Goal: Transaction & Acquisition: Purchase product/service

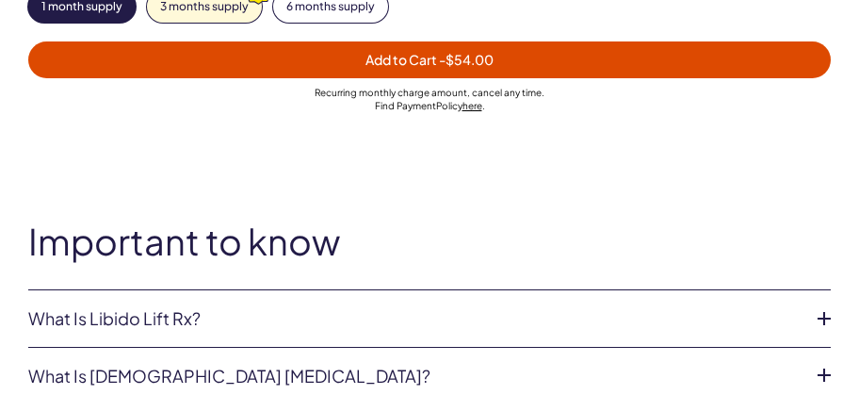
scroll to position [1508, 0]
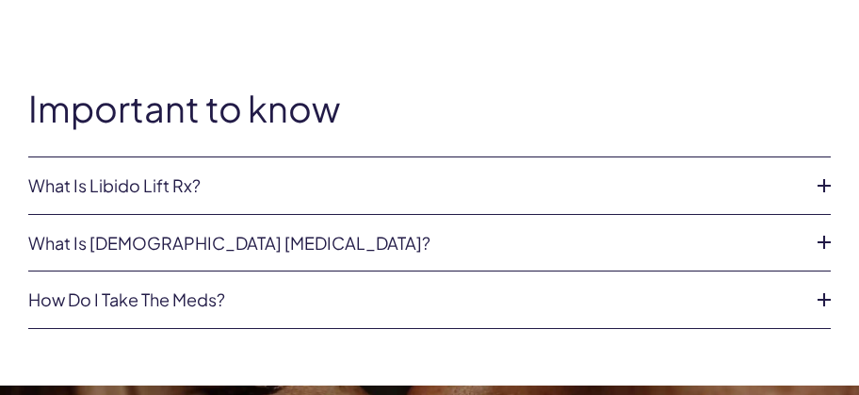
click at [817, 184] on icon at bounding box center [824, 186] width 28 height 28
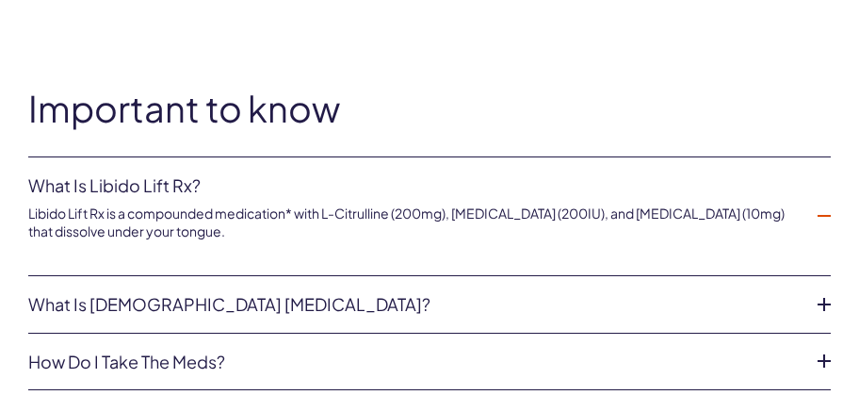
click at [817, 184] on li "What is Libido Lift Rx? Libido Lift Rx is a compounded medication* with L-Citru…" at bounding box center [429, 216] width 803 height 119
click at [468, 303] on link "What is female sexual dysfunction?" at bounding box center [414, 304] width 773 height 19
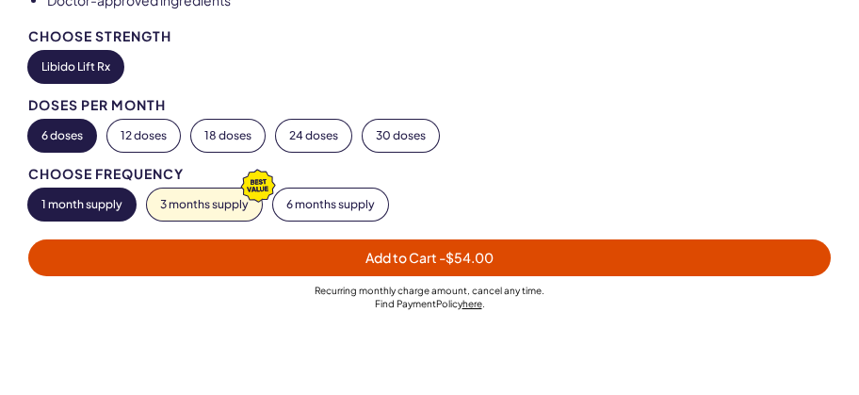
scroll to position [1131, 0]
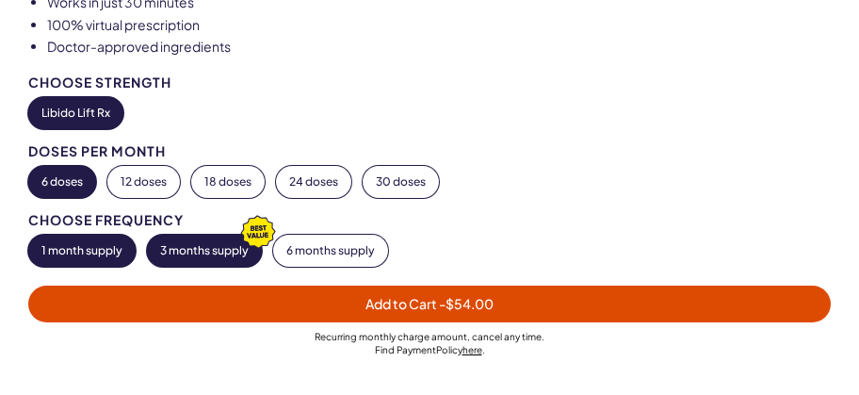
click at [226, 254] on button "3 months supply" at bounding box center [204, 251] width 115 height 32
click at [60, 254] on button "1 month supply" at bounding box center [81, 251] width 107 height 32
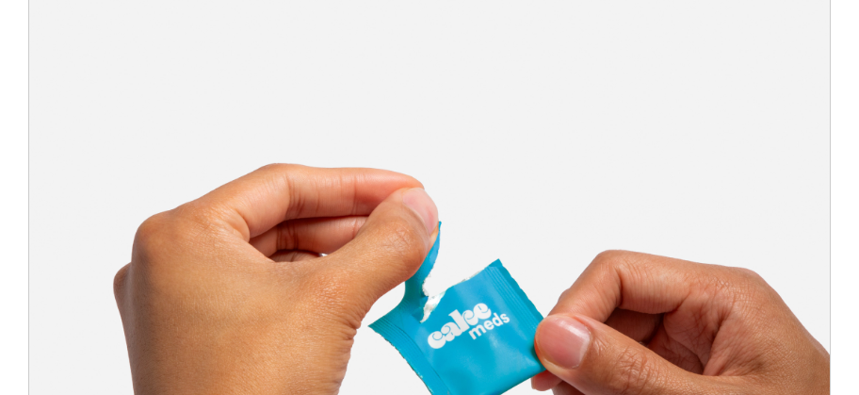
scroll to position [0, 0]
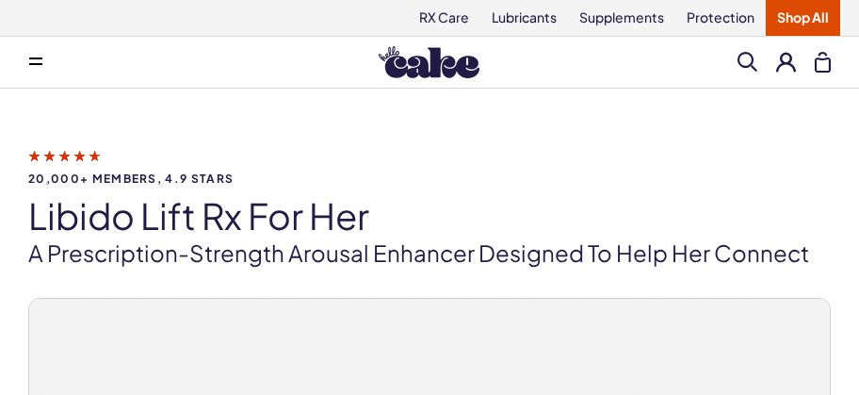
click at [41, 59] on span at bounding box center [35, 61] width 13 height 9
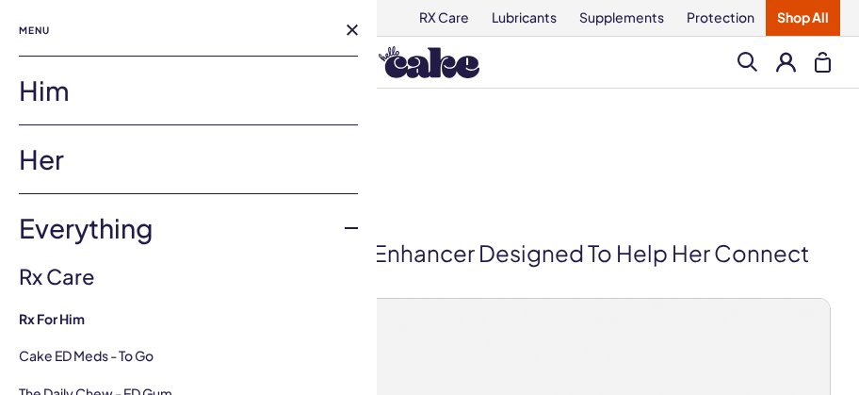
click at [50, 158] on link "Her" at bounding box center [188, 159] width 339 height 68
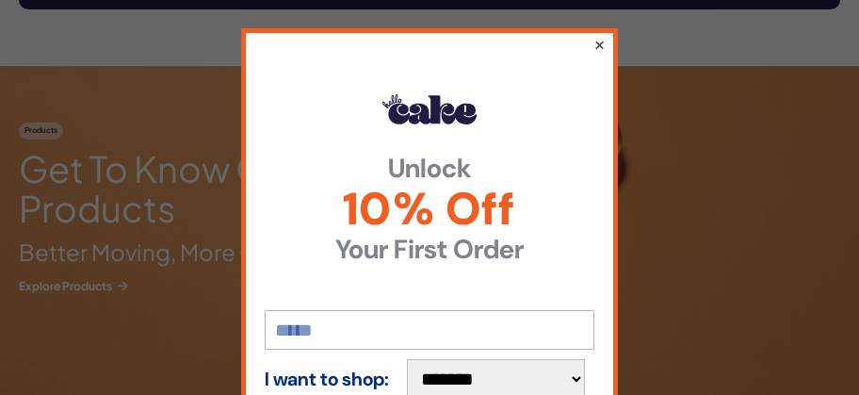
click at [594, 47] on button "×" at bounding box center [600, 44] width 12 height 23
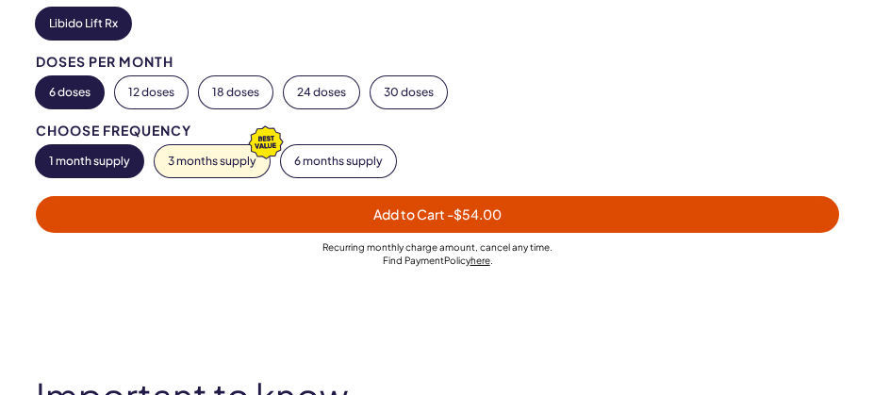
scroll to position [1225, 0]
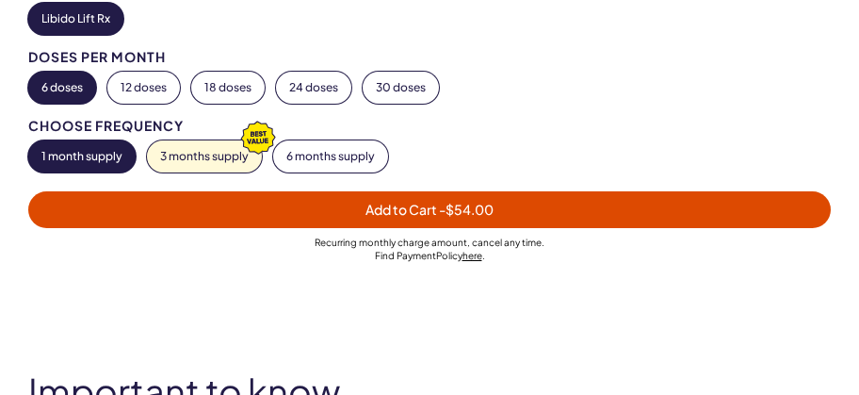
click at [286, 214] on span "Add to Cart - $54.00" at bounding box center [430, 210] width 780 height 22
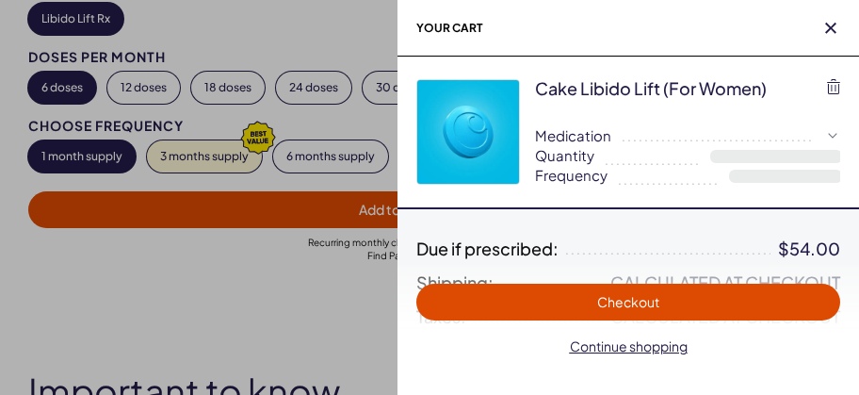
select select "**"
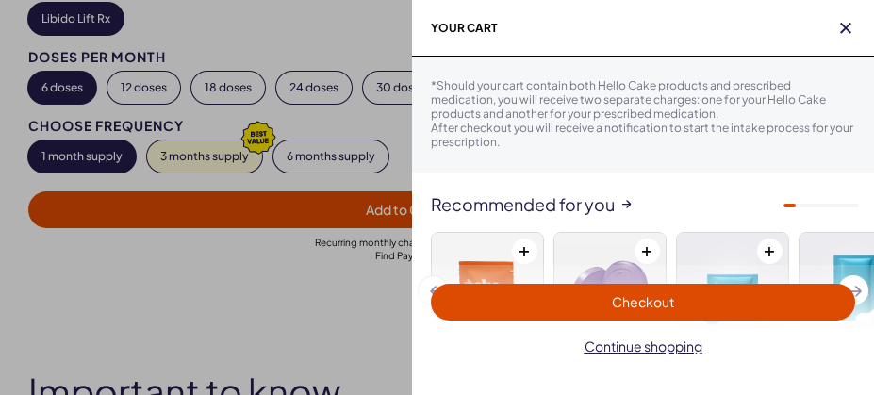
scroll to position [471, 0]
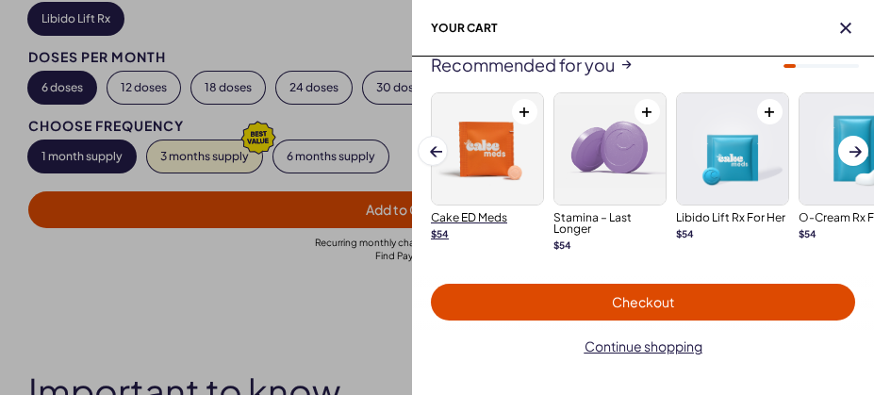
click at [484, 172] on img at bounding box center [487, 148] width 111 height 111
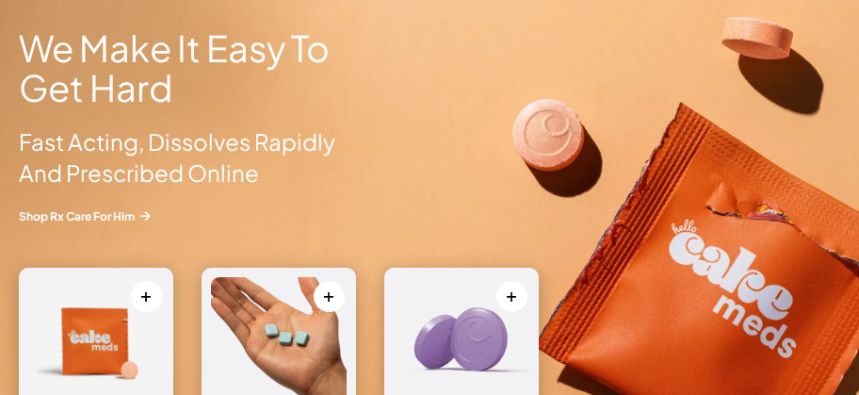
scroll to position [1602, 0]
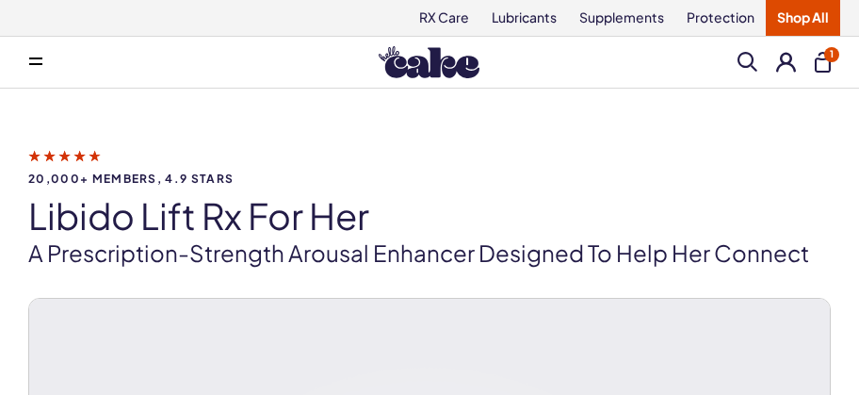
click at [825, 60] on button "1" at bounding box center [823, 62] width 16 height 21
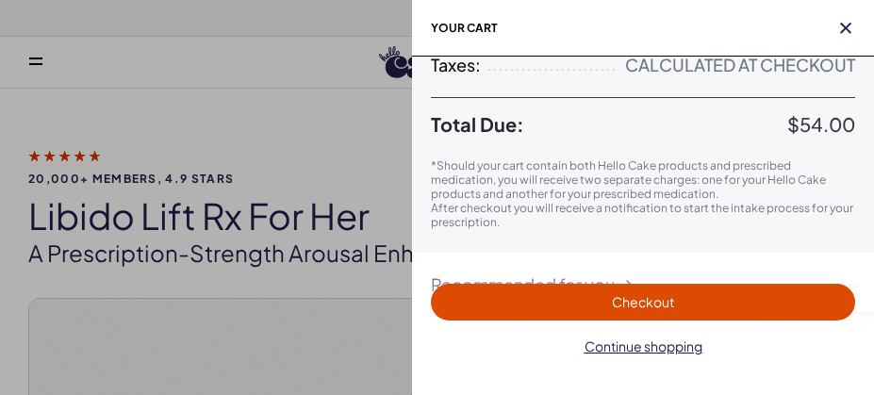
scroll to position [283, 0]
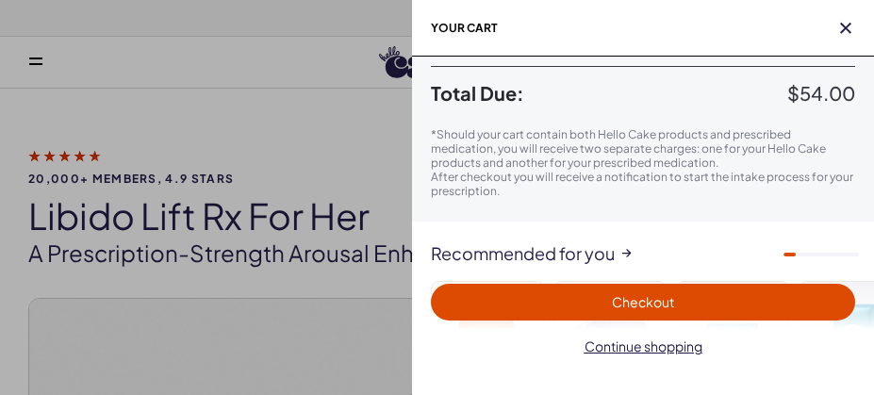
click at [680, 298] on span "Checkout" at bounding box center [642, 302] width 401 height 22
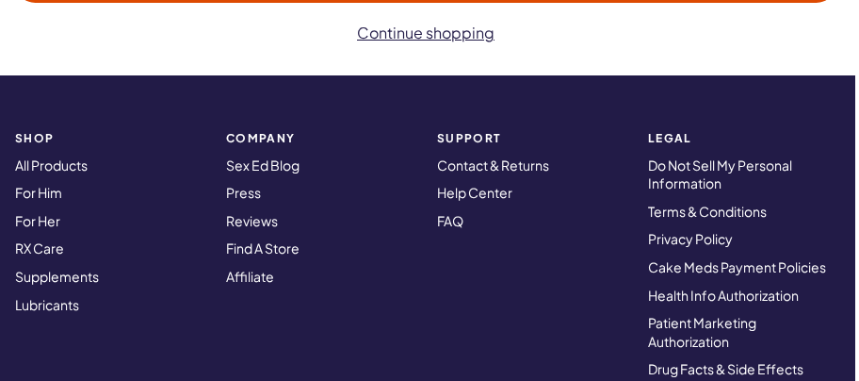
scroll to position [1403, 4]
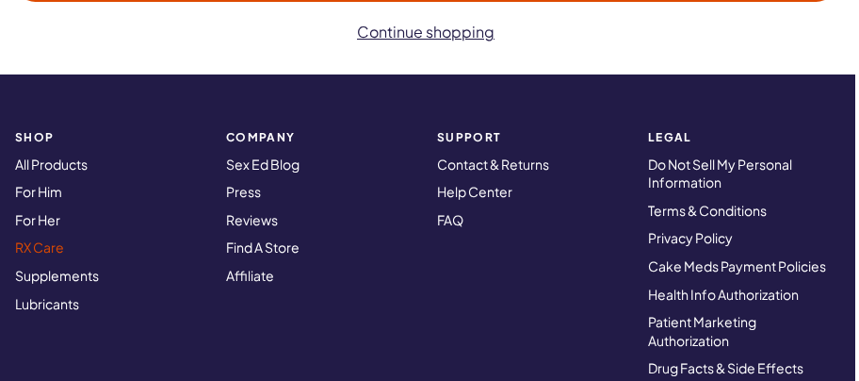
click at [47, 252] on link "RX Care" at bounding box center [39, 246] width 49 height 17
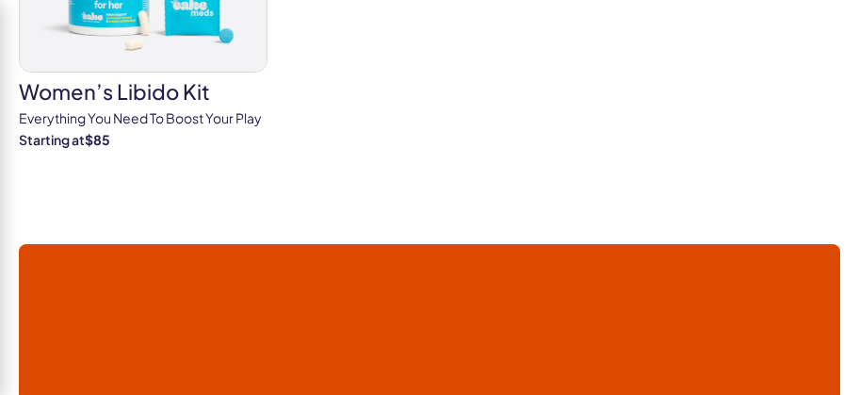
scroll to position [1037, 0]
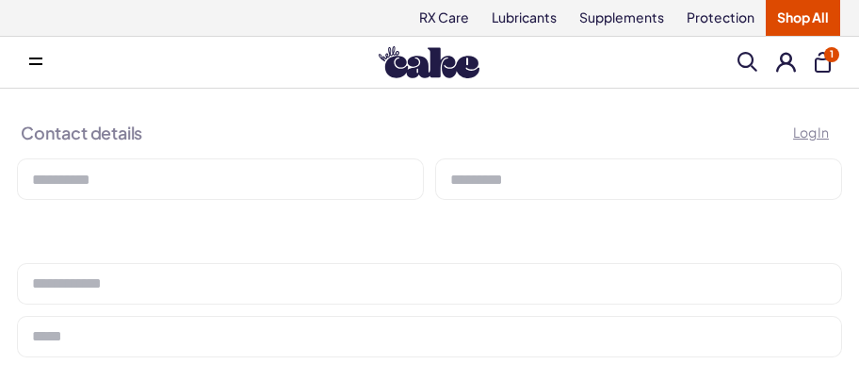
select select
